Goal: Find specific page/section: Find specific page/section

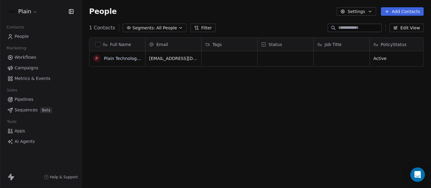
scroll to position [161, 344]
